Goal: Transaction & Acquisition: Purchase product/service

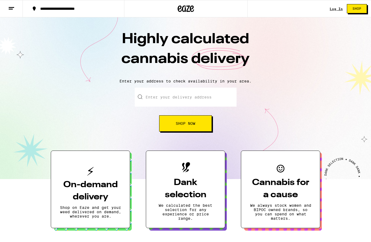
click at [336, 8] on link "Log In" at bounding box center [335, 9] width 13 height 4
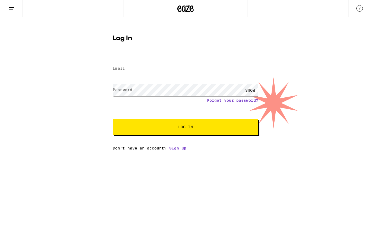
click at [145, 68] on input "Email" at bounding box center [185, 69] width 145 height 12
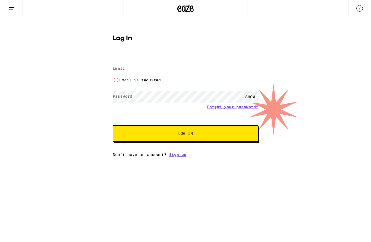
type input "[EMAIL_ADDRESS][DOMAIN_NAME]"
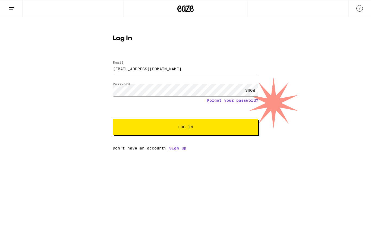
click at [230, 128] on span "Log In" at bounding box center [185, 127] width 101 height 4
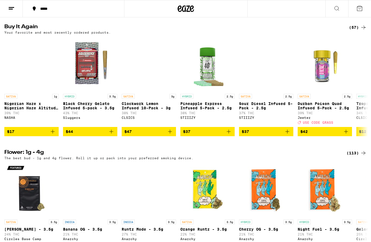
scroll to position [551, 0]
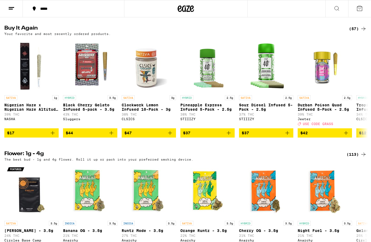
click at [37, 136] on span "$17" at bounding box center [31, 133] width 49 height 7
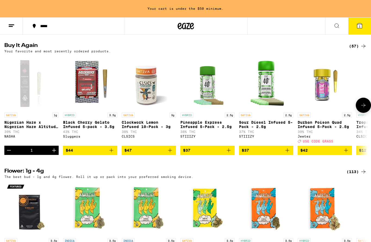
click at [52, 154] on icon "Increment" at bounding box center [54, 150] width 7 height 7
click at [147, 154] on span "$47" at bounding box center [148, 150] width 49 height 7
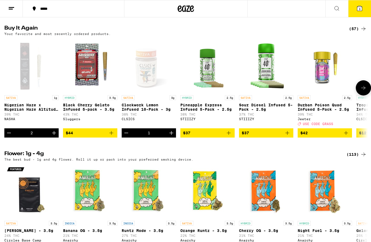
click at [89, 136] on span "$44" at bounding box center [90, 133] width 49 height 7
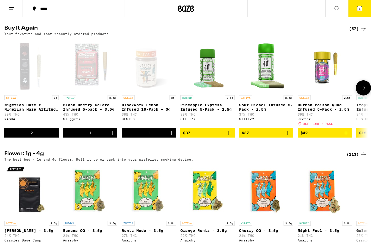
click at [269, 136] on span "$37" at bounding box center [265, 133] width 49 height 7
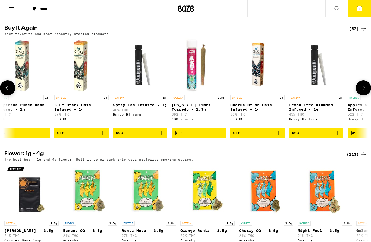
scroll to position [0, 361]
click at [205, 136] on span "$19" at bounding box center [198, 133] width 49 height 7
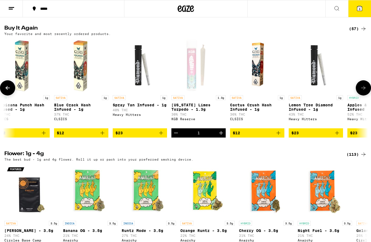
click at [319, 136] on span "$23" at bounding box center [315, 133] width 49 height 7
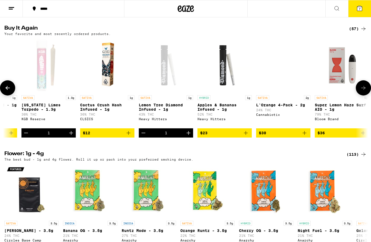
scroll to position [0, 511]
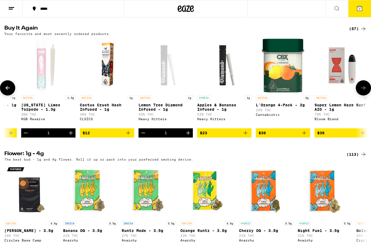
click at [220, 136] on span "$23" at bounding box center [224, 133] width 49 height 7
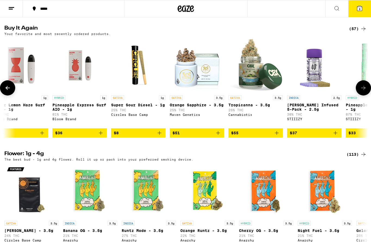
scroll to position [0, 831]
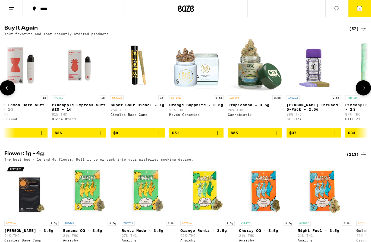
click at [142, 136] on span "$8" at bounding box center [137, 133] width 49 height 7
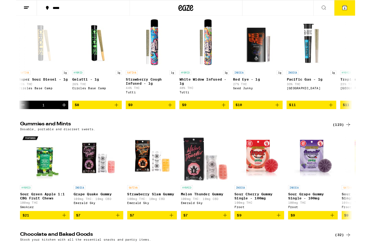
scroll to position [0, 705]
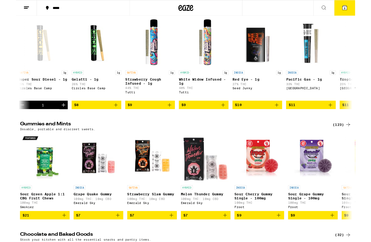
click at [143, 118] on span "$9" at bounding box center [146, 114] width 49 height 7
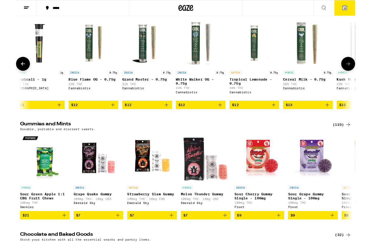
scroll to position [0, 1061]
click at [264, 118] on span "$12" at bounding box center [259, 114] width 49 height 7
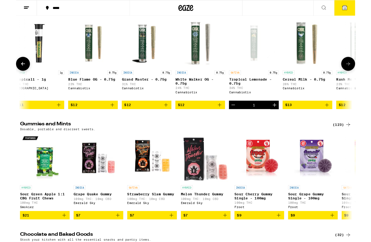
click at [312, 118] on span "$13" at bounding box center [318, 114] width 49 height 7
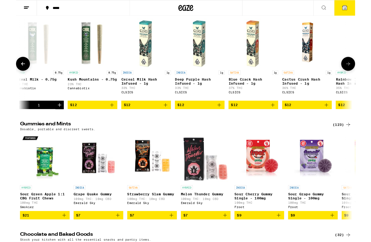
scroll to position [0, 1354]
click at [261, 118] on span "$12" at bounding box center [259, 114] width 49 height 7
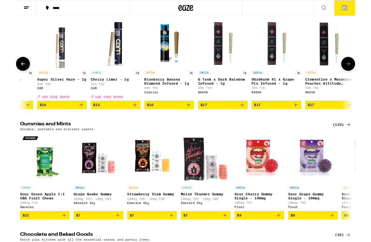
scroll to position [0, 3263]
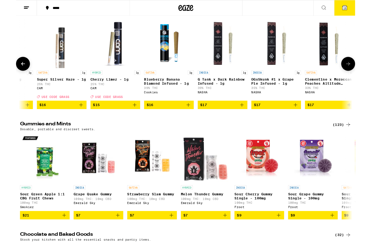
click at [335, 118] on span "$17" at bounding box center [342, 114] width 49 height 7
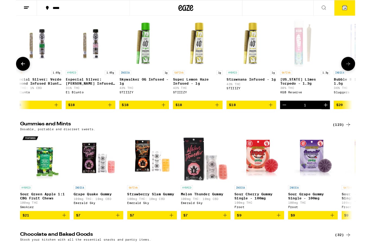
scroll to position [0, 3759]
click at [209, 118] on span "$18" at bounding box center [198, 114] width 49 height 7
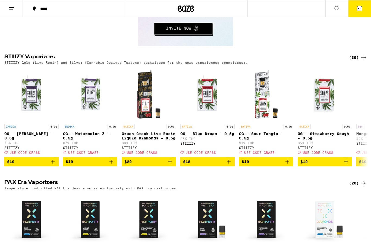
scroll to position [1187, 0]
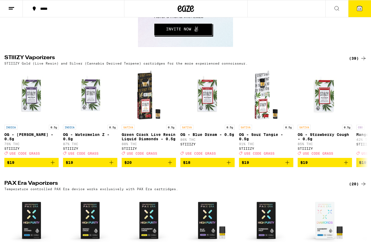
click at [358, 12] on button "15" at bounding box center [359, 8] width 23 height 17
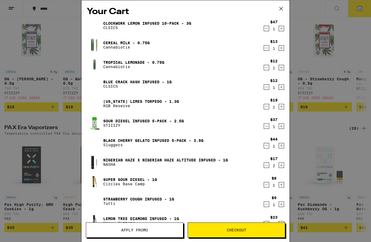
click at [151, 231] on span "Apply Promo" at bounding box center [134, 230] width 97 height 4
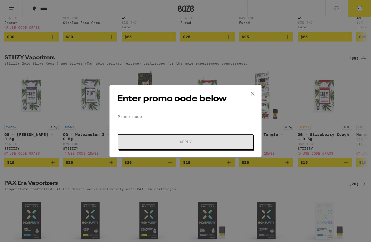
click at [184, 117] on input "Promo Code" at bounding box center [185, 117] width 136 height 8
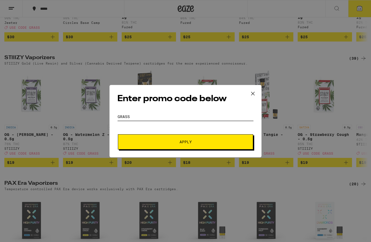
type input "GRASS"
click at [208, 141] on span "Apply" at bounding box center [185, 142] width 98 height 4
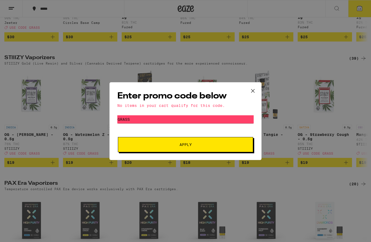
click at [252, 94] on button at bounding box center [252, 90] width 17 height 17
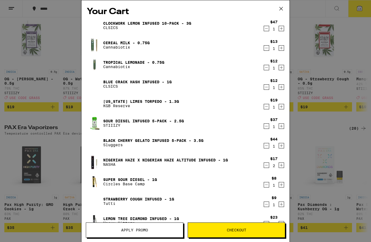
click at [286, 10] on button at bounding box center [280, 8] width 17 height 17
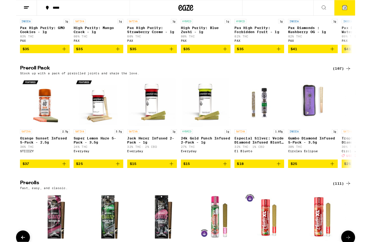
scroll to position [1417, 0]
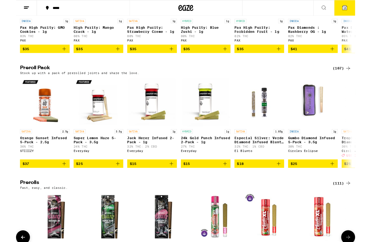
click at [154, 182] on span "$15" at bounding box center [148, 179] width 49 height 7
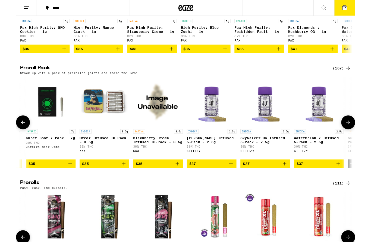
scroll to position [0, 2222]
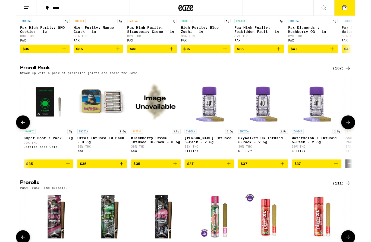
click at [90, 182] on span "$35" at bounding box center [94, 179] width 49 height 7
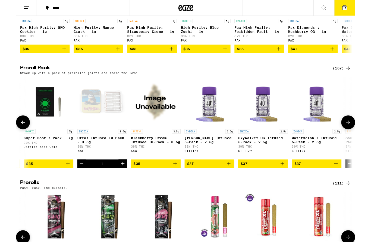
click at [362, 7] on icon at bounding box center [359, 8] width 7 height 7
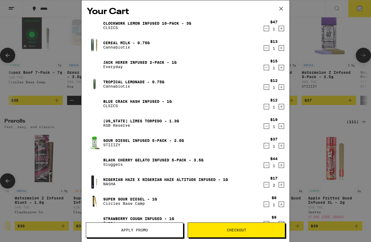
click at [159, 232] on button "Apply Promo" at bounding box center [134, 229] width 97 height 15
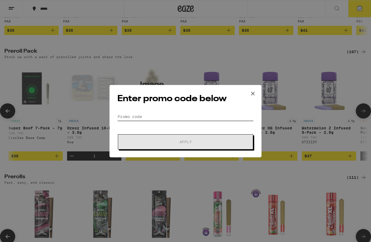
click at [131, 117] on input "Promo Code" at bounding box center [185, 117] width 136 height 8
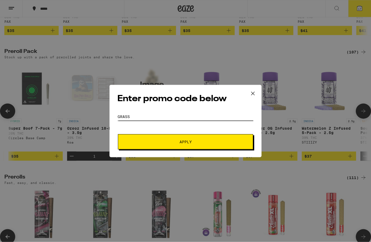
type input "Grass"
click at [189, 141] on span "Apply" at bounding box center [185, 142] width 12 height 4
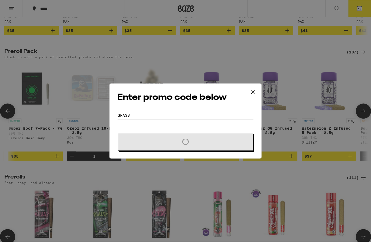
scroll to position [1440, 0]
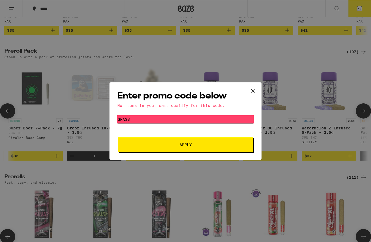
click at [252, 90] on icon at bounding box center [252, 90] width 3 height 3
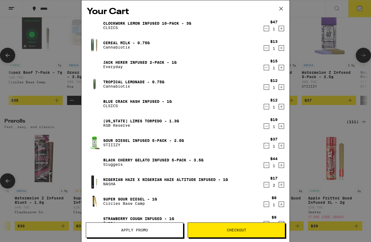
click at [234, 228] on span "Checkout" at bounding box center [237, 230] width 20 height 4
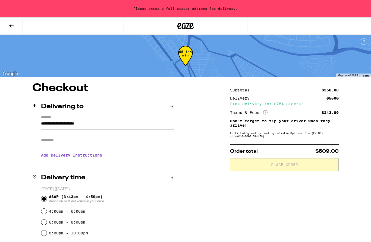
click at [74, 120] on input "**********" at bounding box center [107, 124] width 133 height 9
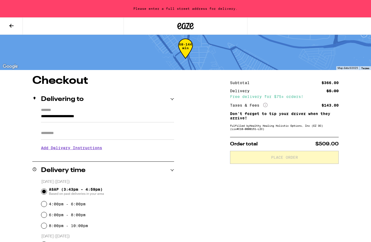
scroll to position [0, 0]
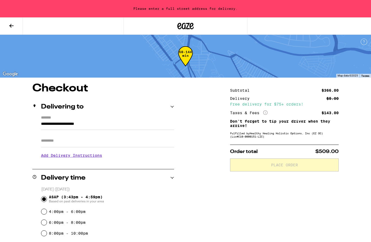
click at [44, 121] on input "**********" at bounding box center [107, 125] width 133 height 9
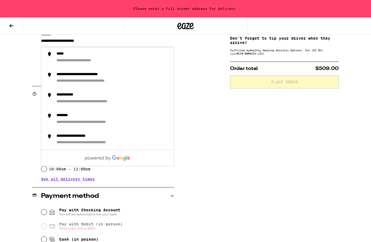
scroll to position [83, 0]
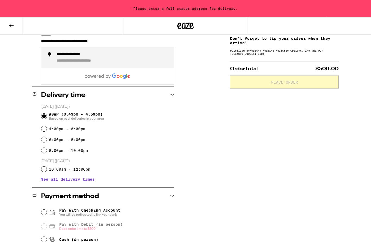
click at [100, 57] on div "**********" at bounding box center [112, 58] width 113 height 12
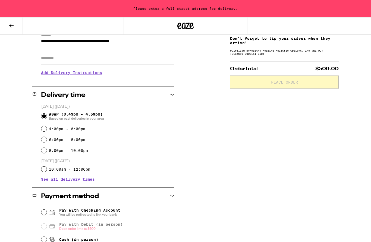
type input "**********"
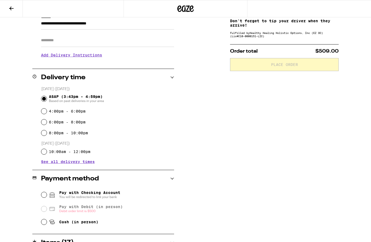
click at [46, 224] on input "Cash (in person)" at bounding box center [43, 221] width 5 height 5
radio input "true"
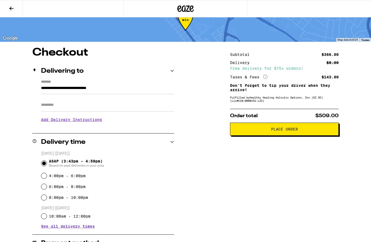
scroll to position [0, 0]
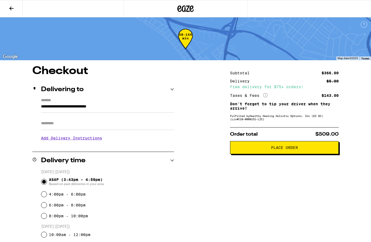
click at [304, 149] on span "Place Order" at bounding box center [283, 148] width 99 height 4
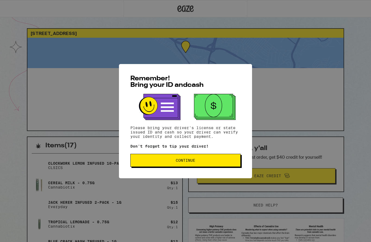
click at [224, 161] on span "Continue" at bounding box center [185, 160] width 101 height 4
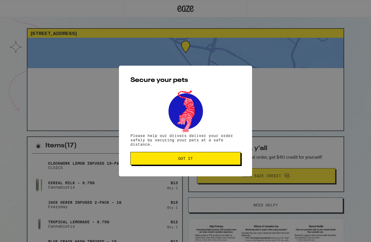
click at [219, 160] on span "Got it" at bounding box center [185, 159] width 101 height 4
